Goal: Task Accomplishment & Management: Manage account settings

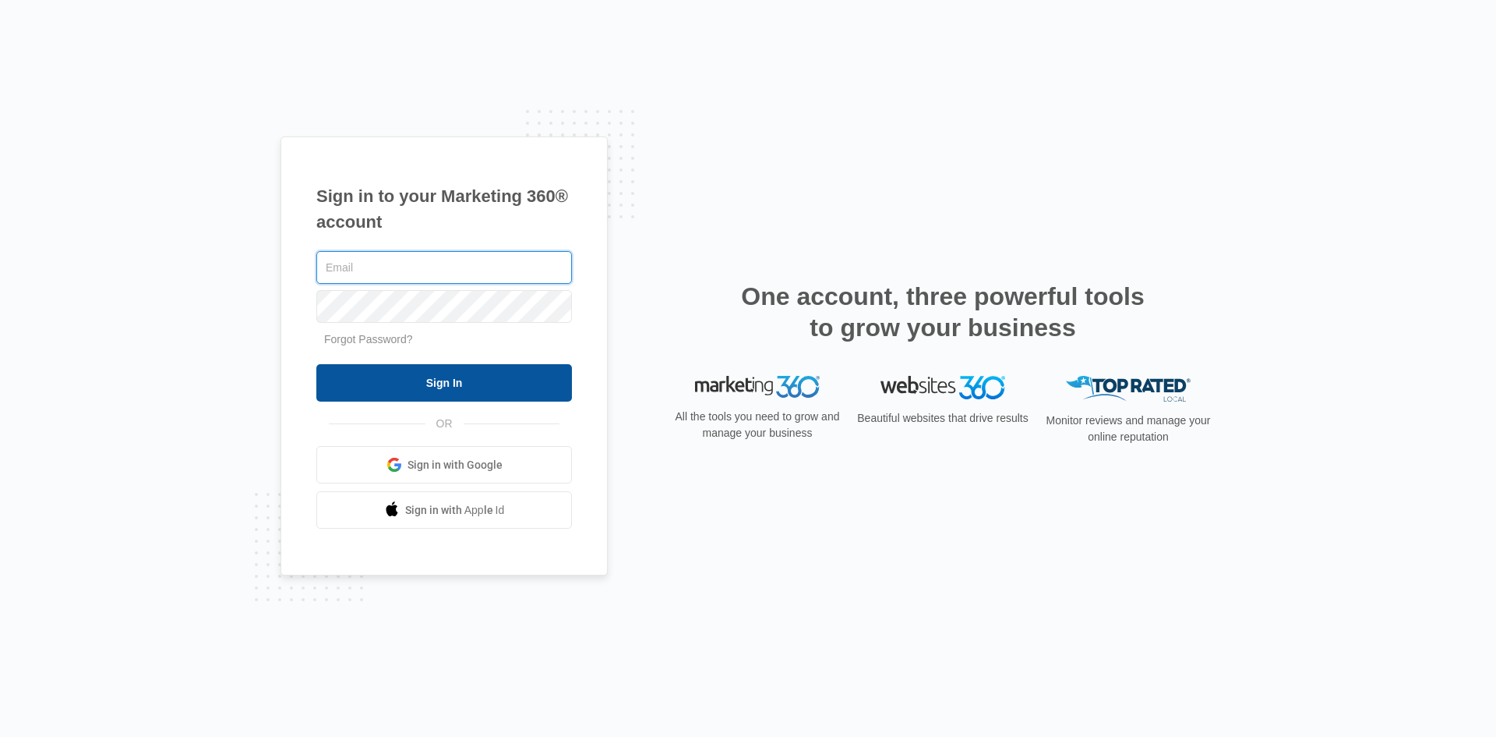
type input "[EMAIL_ADDRESS][DOMAIN_NAME]"
click at [520, 380] on input "Sign In" at bounding box center [444, 382] width 256 height 37
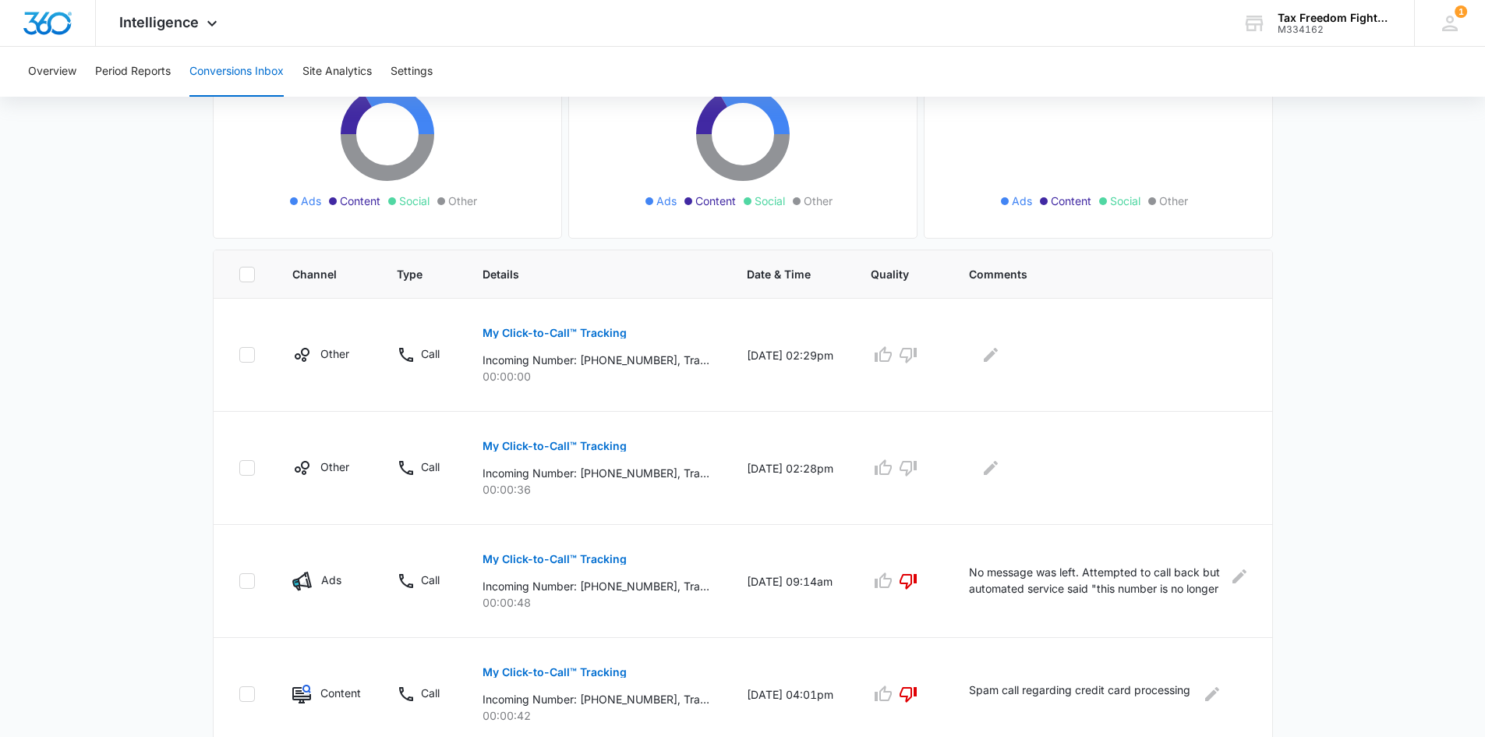
scroll to position [78, 0]
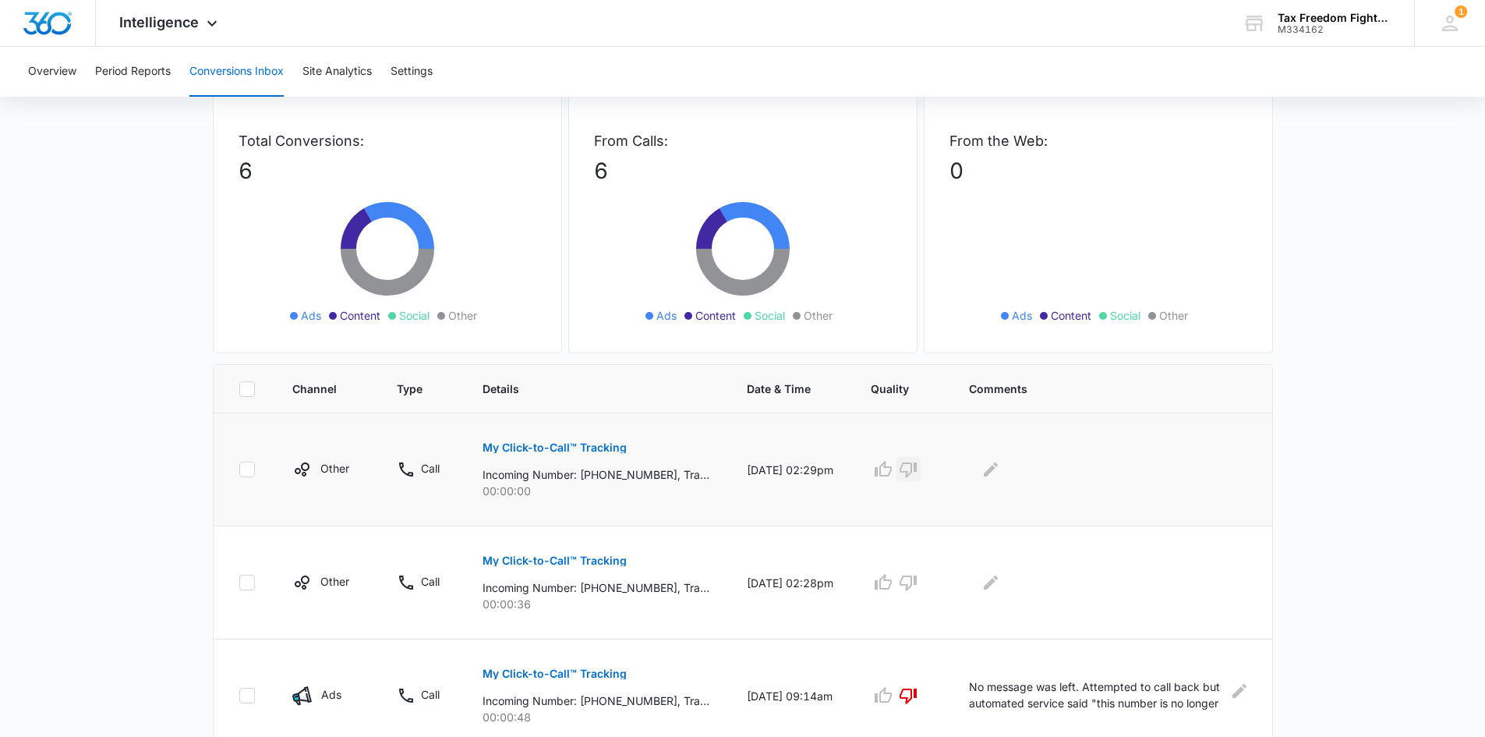
click at [917, 469] on icon "button" at bounding box center [907, 470] width 17 height 16
click at [910, 581] on icon "button" at bounding box center [908, 582] width 19 height 19
click at [994, 465] on icon "Edit Comments" at bounding box center [990, 469] width 19 height 19
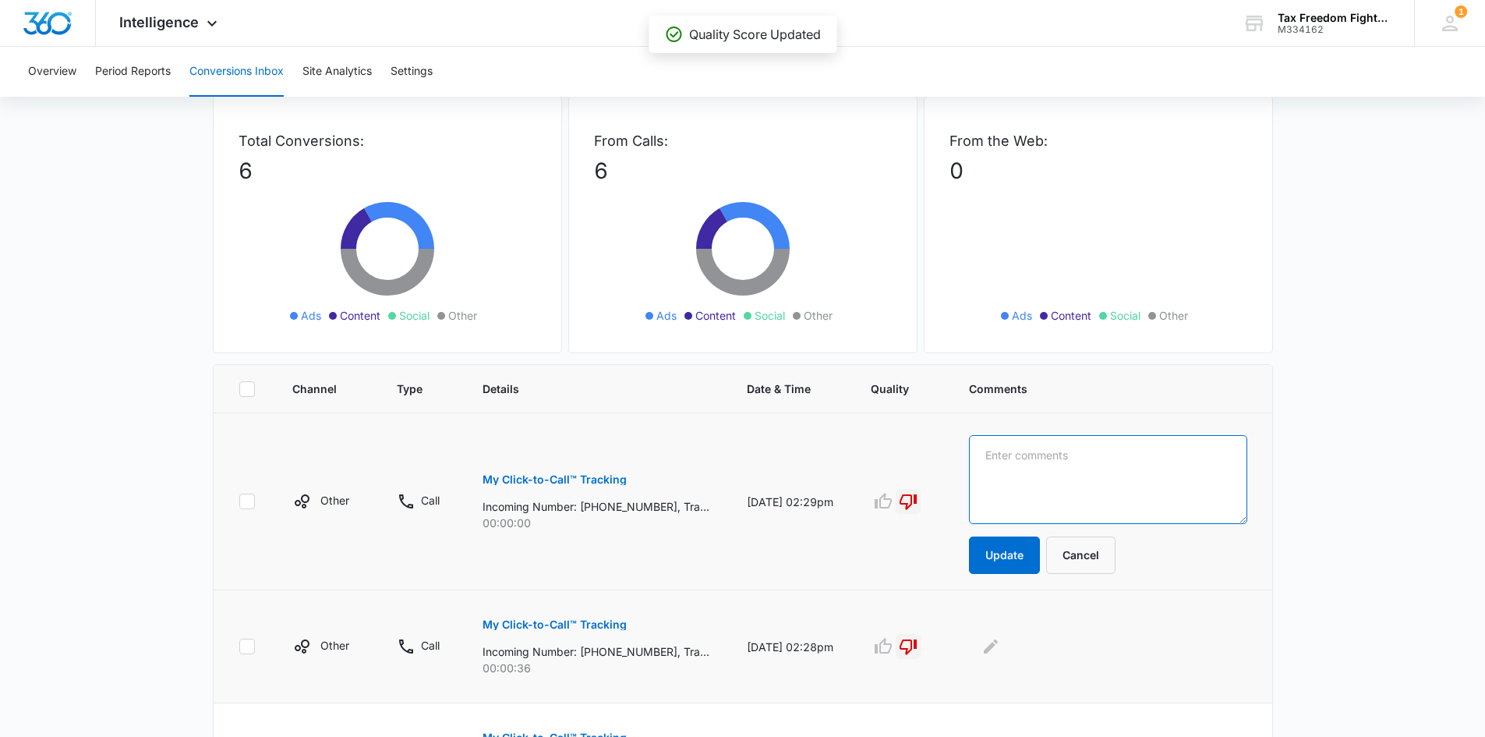
click at [994, 465] on textarea at bounding box center [1107, 479] width 277 height 89
drag, startPoint x: 1129, startPoint y: 475, endPoint x: 905, endPoint y: 440, distance: 226.3
click at [905, 440] on tr "Other Call My Click-to-Call™ Tracking Incoming Number: [PHONE_NUMBER], Tracking…" at bounding box center [743, 501] width 1058 height 177
type textarea "This was Aetna Insurance looking for a specific Doctor's office."
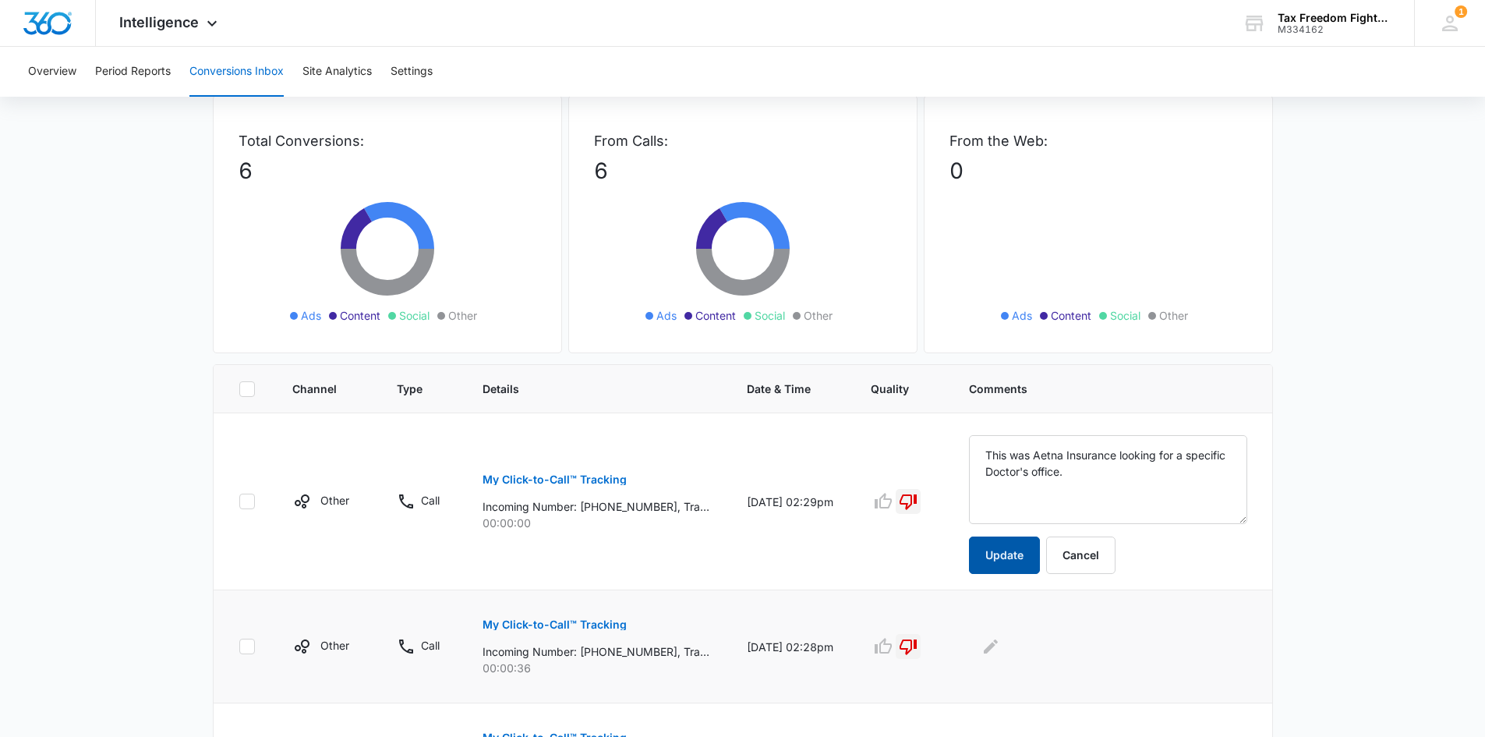
click at [1016, 553] on button "Update" at bounding box center [1004, 554] width 71 height 37
click at [992, 645] on icon "Edit Comments" at bounding box center [990, 646] width 19 height 19
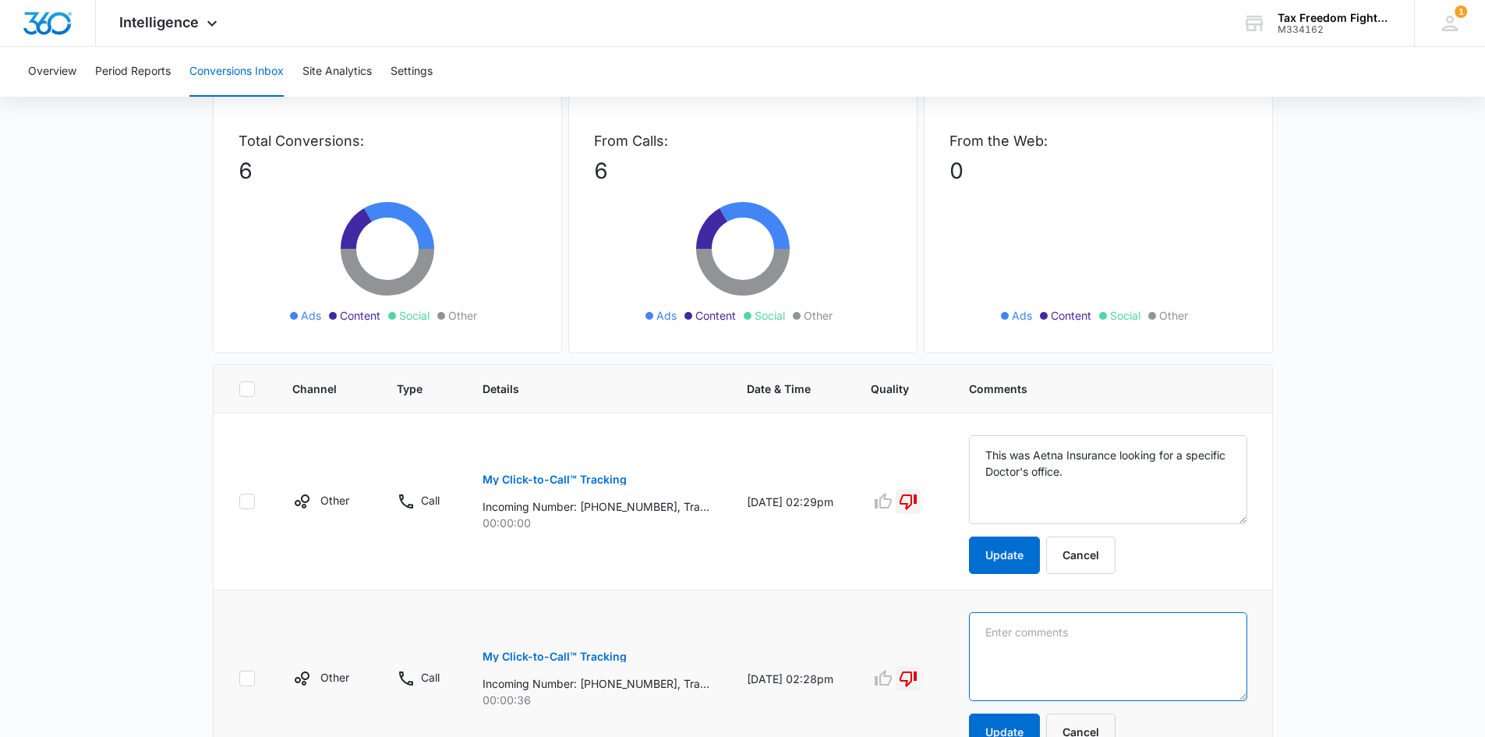
click at [992, 645] on textarea at bounding box center [1107, 656] width 277 height 89
paste textarea "This was Aetna Insurance looking for a specific Doctor's office."
type textarea "This was Aetna Insurance looking for a specific Doctor's office."
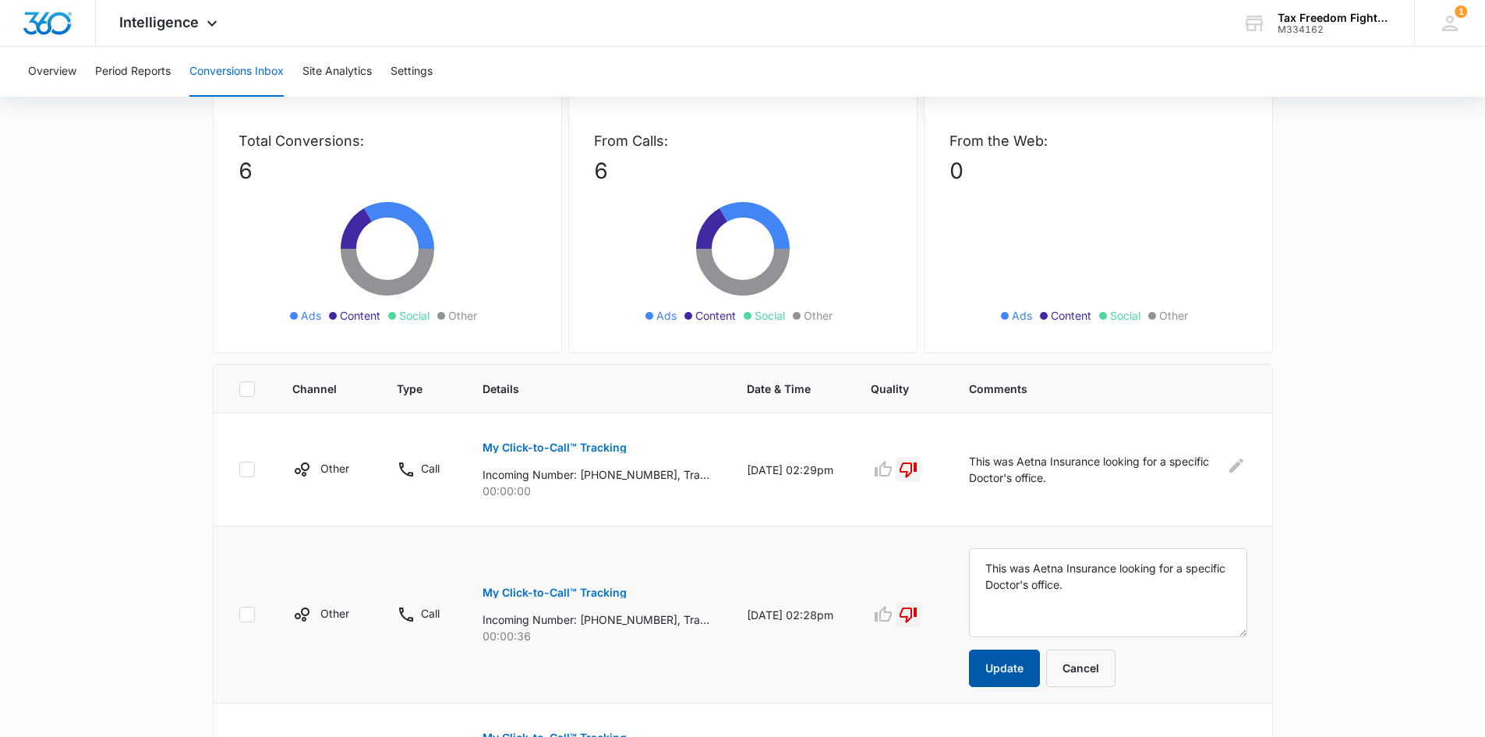
click at [1005, 667] on button "Update" at bounding box center [1004, 667] width 71 height 37
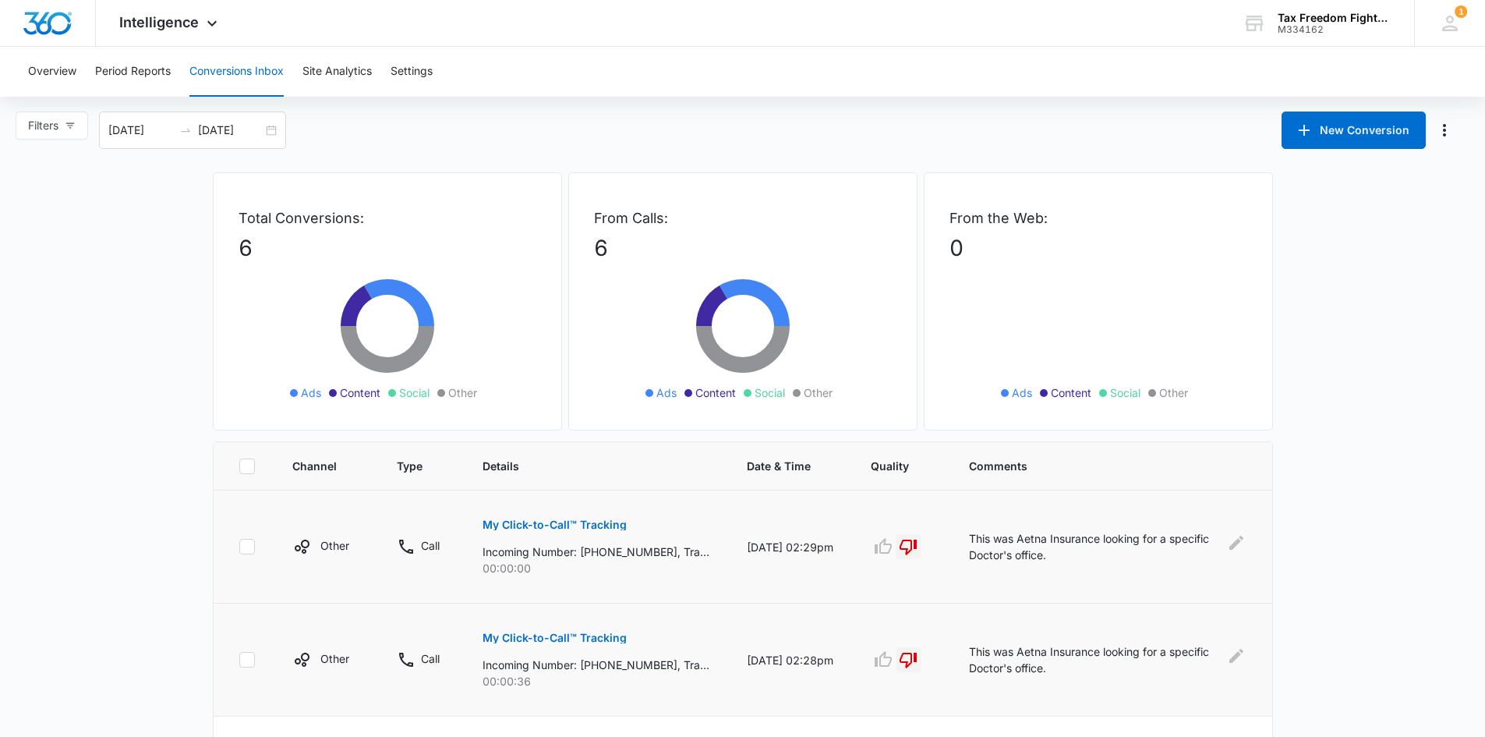
scroll to position [0, 0]
